Goal: Information Seeking & Learning: Understand process/instructions

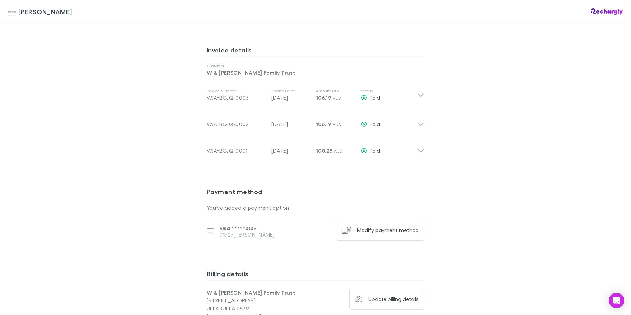
scroll to position [297, 0]
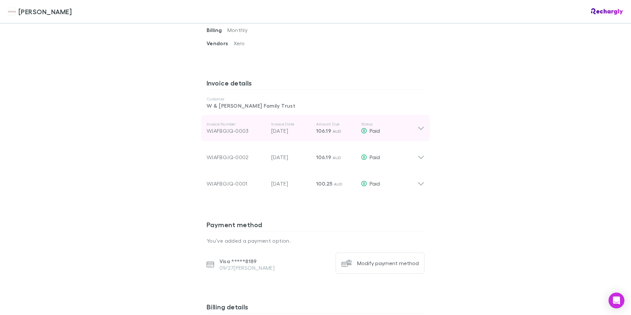
click at [418, 124] on icon at bounding box center [420, 128] width 7 height 8
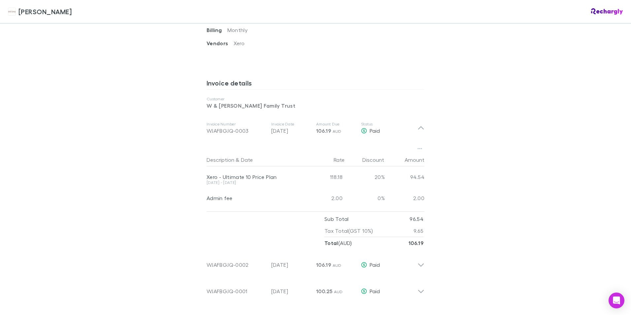
drag, startPoint x: 199, startPoint y: 169, endPoint x: 270, endPoint y: 177, distance: 71.4
click at [270, 177] on div "Description & Date Rate Discount Amount Xero - Ultimate 10 Price Plan 22 Aug - …" at bounding box center [315, 195] width 228 height 108
drag, startPoint x: 270, startPoint y: 177, endPoint x: 262, endPoint y: 171, distance: 9.6
copy div "Xero - Ultimate 10 Price Plan 22 Aug - 21 Sep 2025"
click at [253, 202] on div at bounding box center [255, 205] width 96 height 7
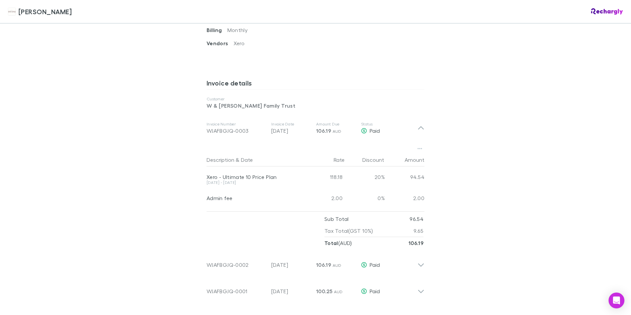
click at [244, 195] on div "Admin fee" at bounding box center [255, 198] width 96 height 7
drag, startPoint x: 237, startPoint y: 188, endPoint x: 183, endPoint y: 187, distance: 53.8
click at [183, 187] on div "Hales Douglass Hales Douglass Software subscriptions agreement Hales Douglass h…" at bounding box center [315, 157] width 631 height 315
drag, startPoint x: 183, startPoint y: 187, endPoint x: 223, endPoint y: 191, distance: 40.1
copy div "Admin fee"
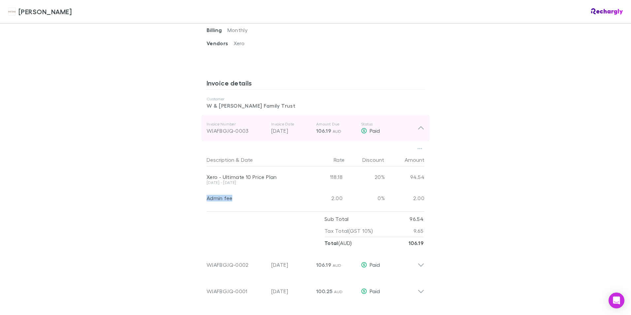
drag, startPoint x: 242, startPoint y: 120, endPoint x: 203, endPoint y: 122, distance: 39.0
click at [203, 122] on div "Invoice Number WJAFBGJQ-0003 Invoice Date 01 Oct 2025 Amount Due 106.19 AUD Sta…" at bounding box center [315, 128] width 228 height 26
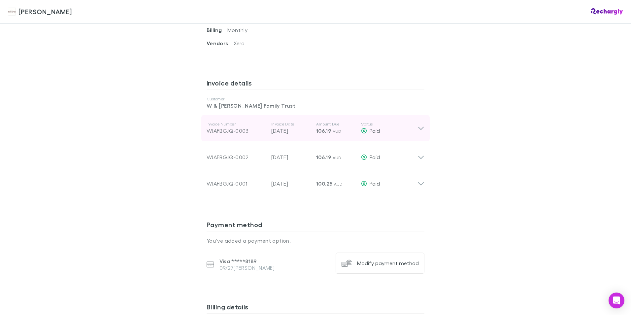
click at [203, 122] on div "Invoice Number WJAFBGJQ-0003 Invoice Date 01 Oct 2025 Amount Due 106.19 AUD Sta…" at bounding box center [315, 128] width 228 height 26
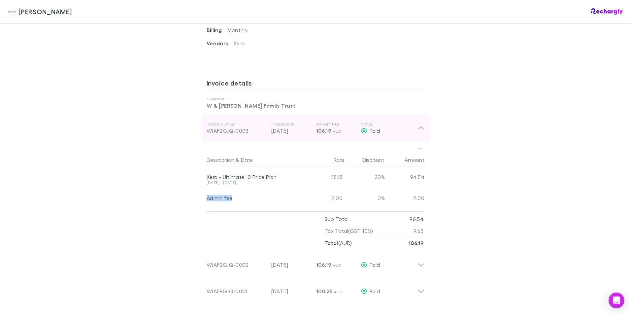
drag, startPoint x: 203, startPoint y: 122, endPoint x: 251, endPoint y: 123, distance: 47.9
click at [251, 123] on div "Invoice Number WJAFBGJQ-0003 Invoice Date 01 Oct 2025 Amount Due 106.19 AUD Sta…" at bounding box center [315, 128] width 228 height 26
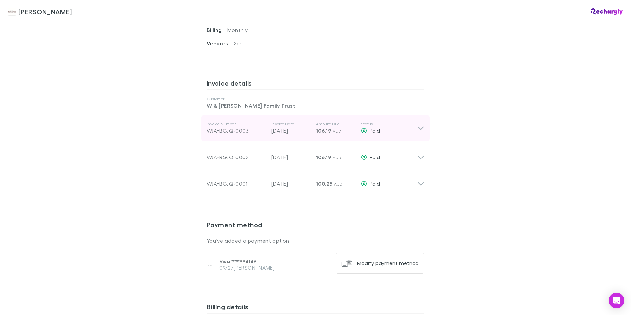
drag, startPoint x: 251, startPoint y: 123, endPoint x: 244, endPoint y: 123, distance: 6.6
click at [244, 127] on div "WJAFBGJQ-0003" at bounding box center [236, 131] width 59 height 8
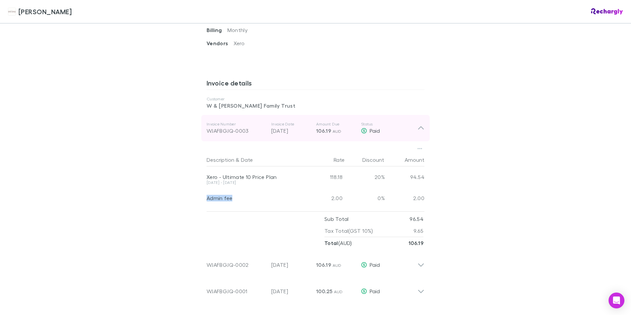
click at [244, 127] on div "WJAFBGJQ-0003" at bounding box center [236, 131] width 59 height 8
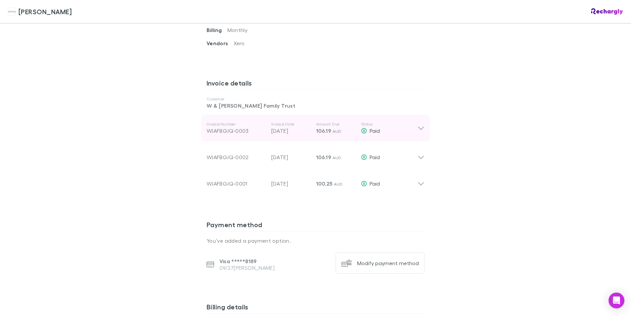
click at [244, 127] on div "WJAFBGJQ-0003" at bounding box center [236, 131] width 59 height 8
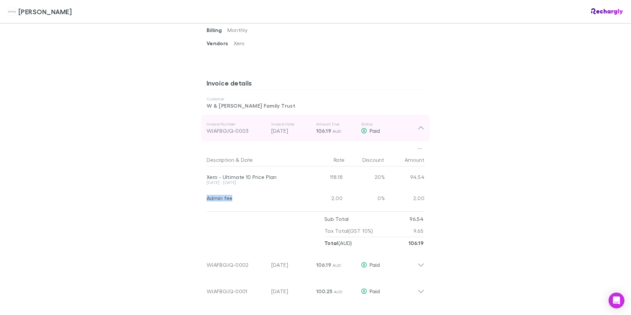
click at [244, 127] on div "WJAFBGJQ-0003" at bounding box center [236, 131] width 59 height 8
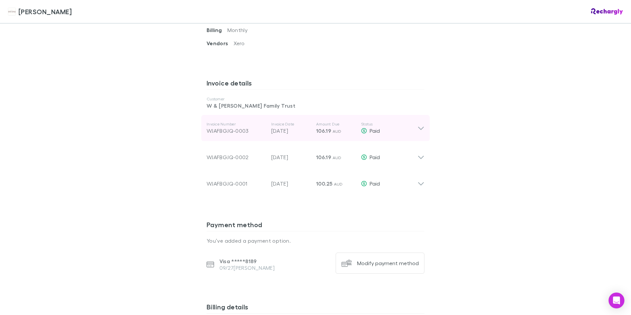
click at [244, 127] on div "WJAFBGJQ-0003" at bounding box center [236, 131] width 59 height 8
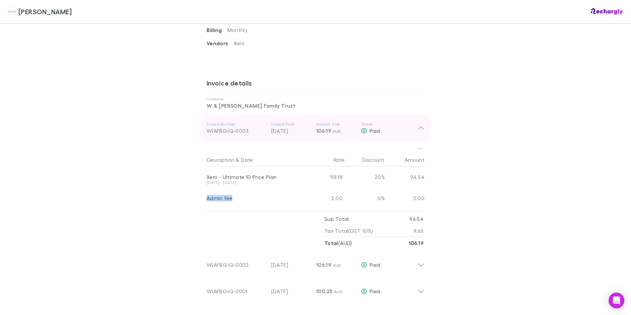
click at [244, 127] on div "WJAFBGJQ-0003" at bounding box center [236, 131] width 59 height 8
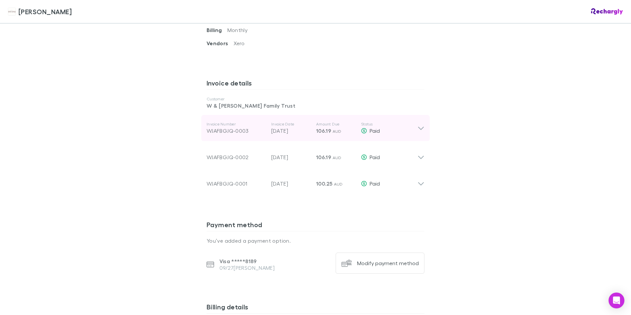
click at [244, 127] on div "WJAFBGJQ-0003" at bounding box center [236, 131] width 59 height 8
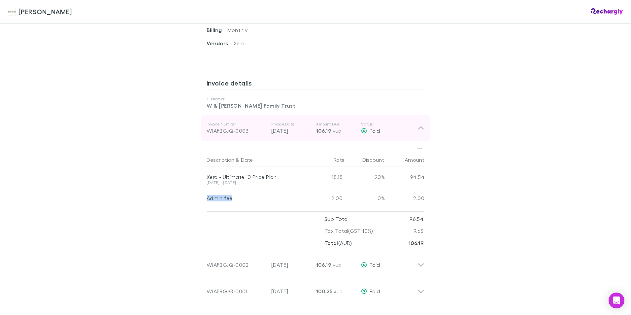
click at [244, 127] on div "WJAFBGJQ-0003" at bounding box center [236, 131] width 59 height 8
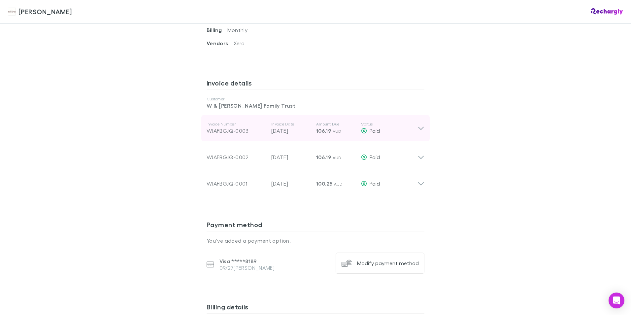
click at [235, 127] on div "WJAFBGJQ-0003" at bounding box center [236, 131] width 59 height 8
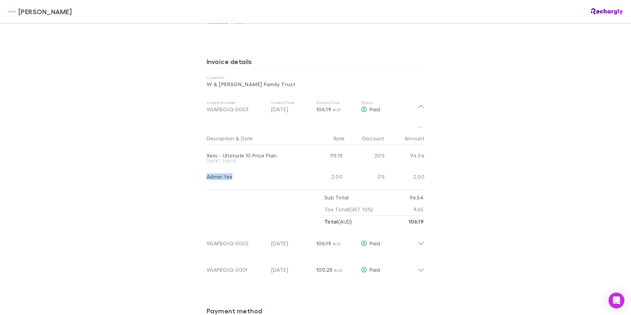
scroll to position [319, 0]
